Goal: Check status: Check status

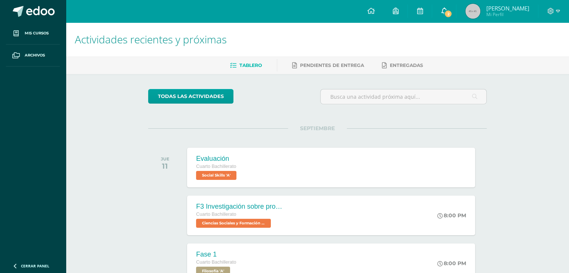
click at [452, 12] on span "2" at bounding box center [448, 14] width 8 height 8
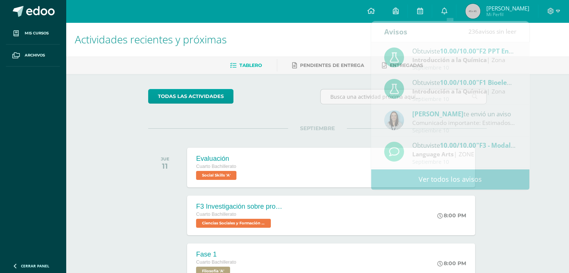
click at [561, 77] on div "Actividades recientes y próximas Tablero Pendientes de entrega Entregadas todas…" at bounding box center [317, 248] width 503 height 452
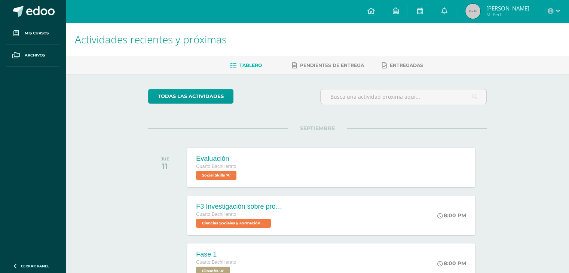
click at [312, 57] on div "Tablero Pendientes de entrega Entregadas" at bounding box center [326, 66] width 521 height 18
click at [317, 57] on div "Tablero Pendientes de entrega Entregadas" at bounding box center [326, 66] width 521 height 18
click at [318, 60] on link "Pendientes de entrega" at bounding box center [328, 66] width 72 height 12
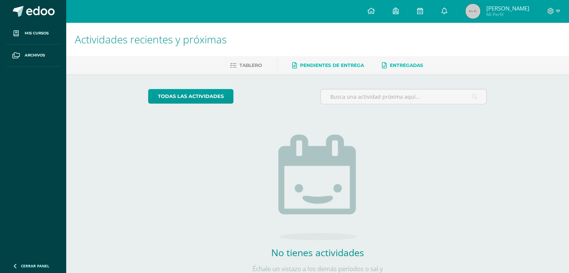
click at [416, 65] on span "Entregadas" at bounding box center [406, 65] width 33 height 6
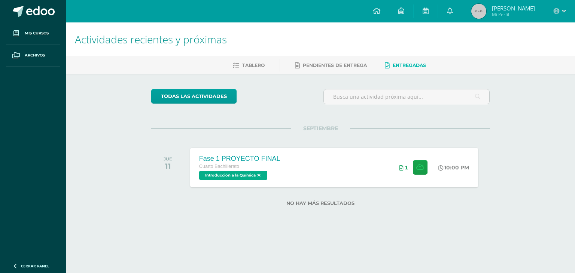
click at [246, 65] on span "Tablero" at bounding box center [253, 65] width 22 height 6
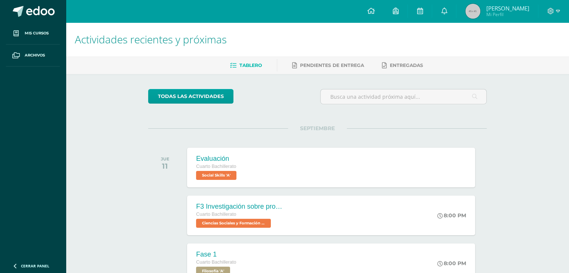
click at [112, 179] on div "Actividades recientes y próximas Tablero Pendientes de entrega Entregadas todas…" at bounding box center [317, 248] width 503 height 452
